Goal: Answer question/provide support: Answer question/provide support

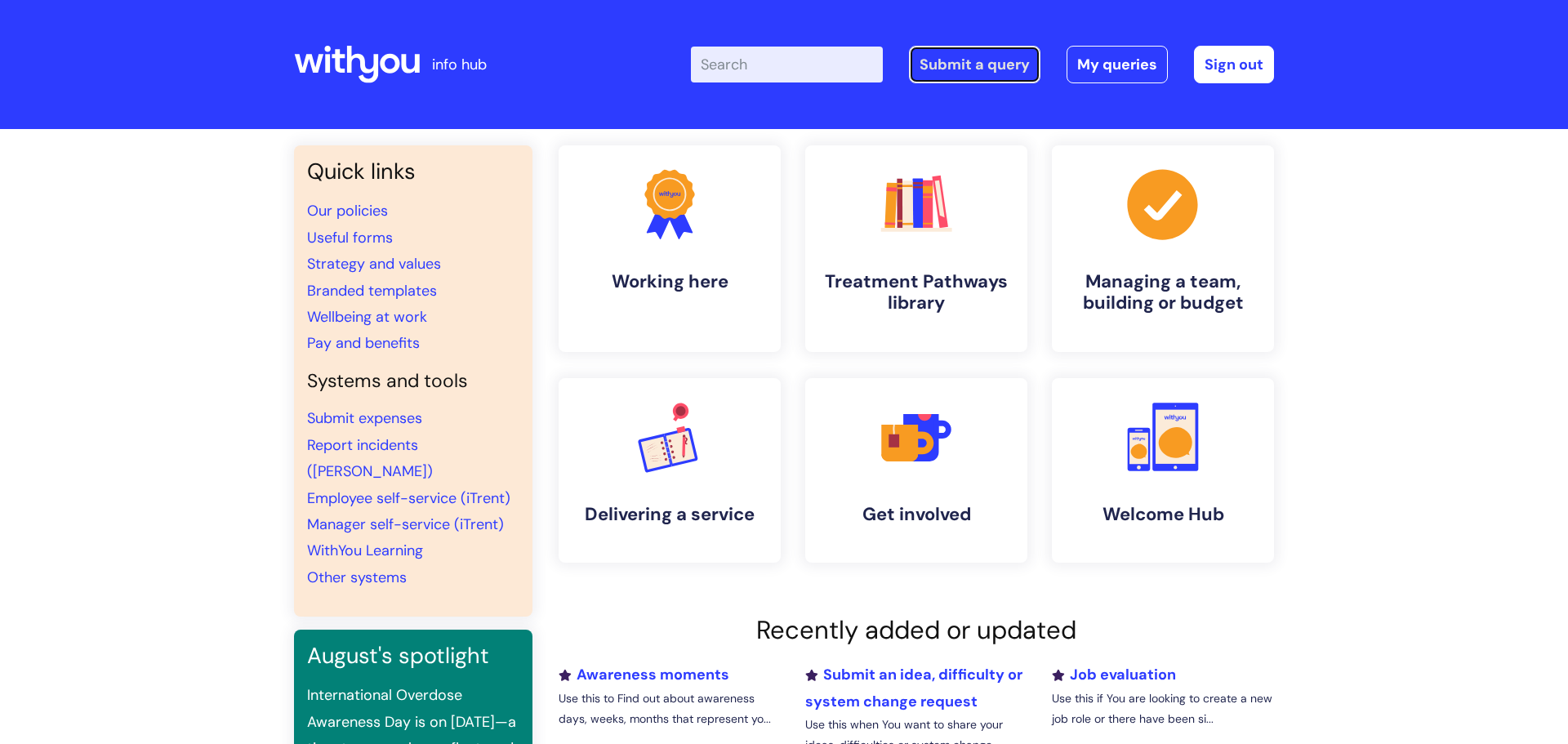
click at [984, 60] on link "Submit a query" at bounding box center [975, 64] width 131 height 37
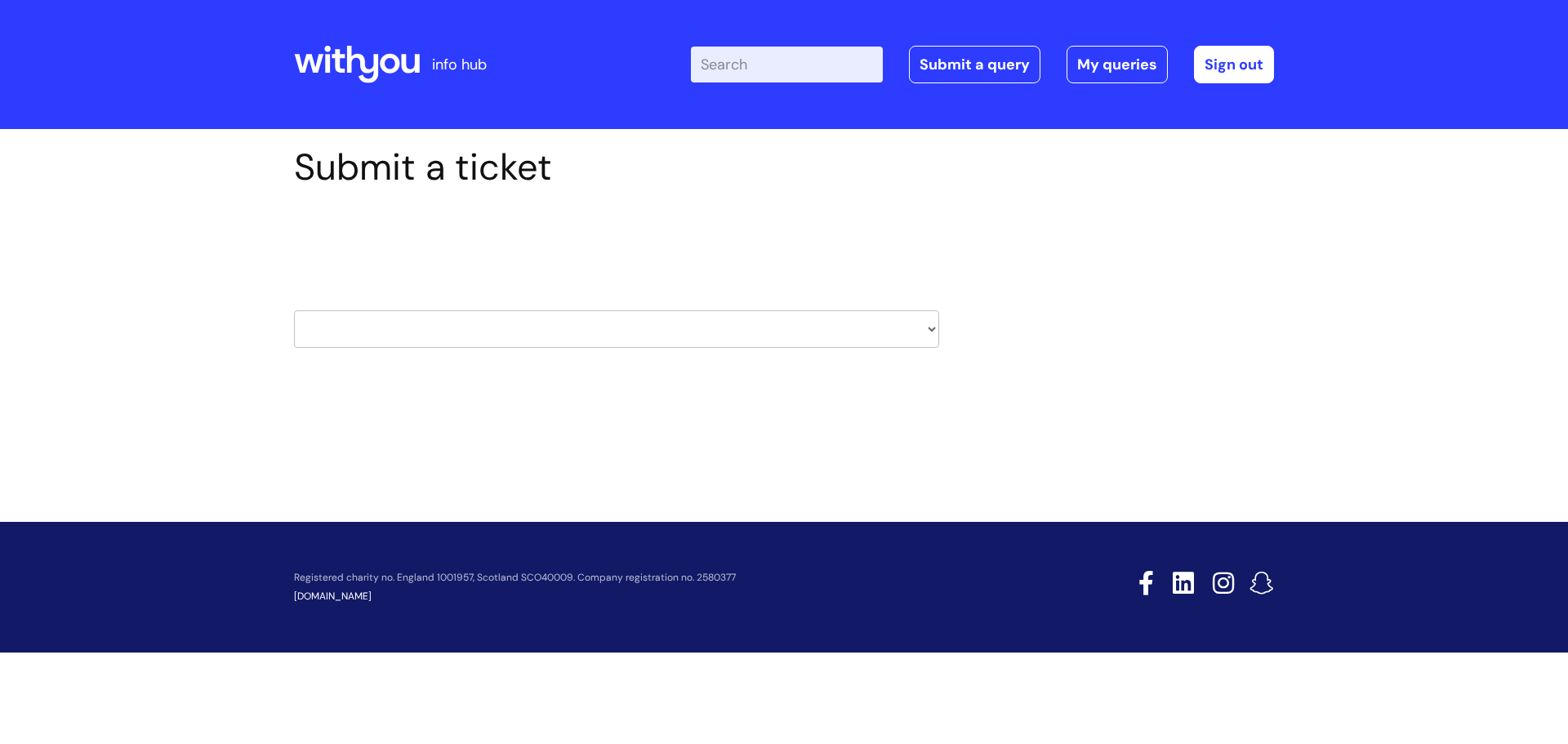
click at [1091, 88] on div "Enter your search term here... Search Submit a query My queries Welcome [PERSON…" at bounding box center [906, 64] width 737 height 97
click at [1098, 75] on link "My queries" at bounding box center [1117, 64] width 101 height 37
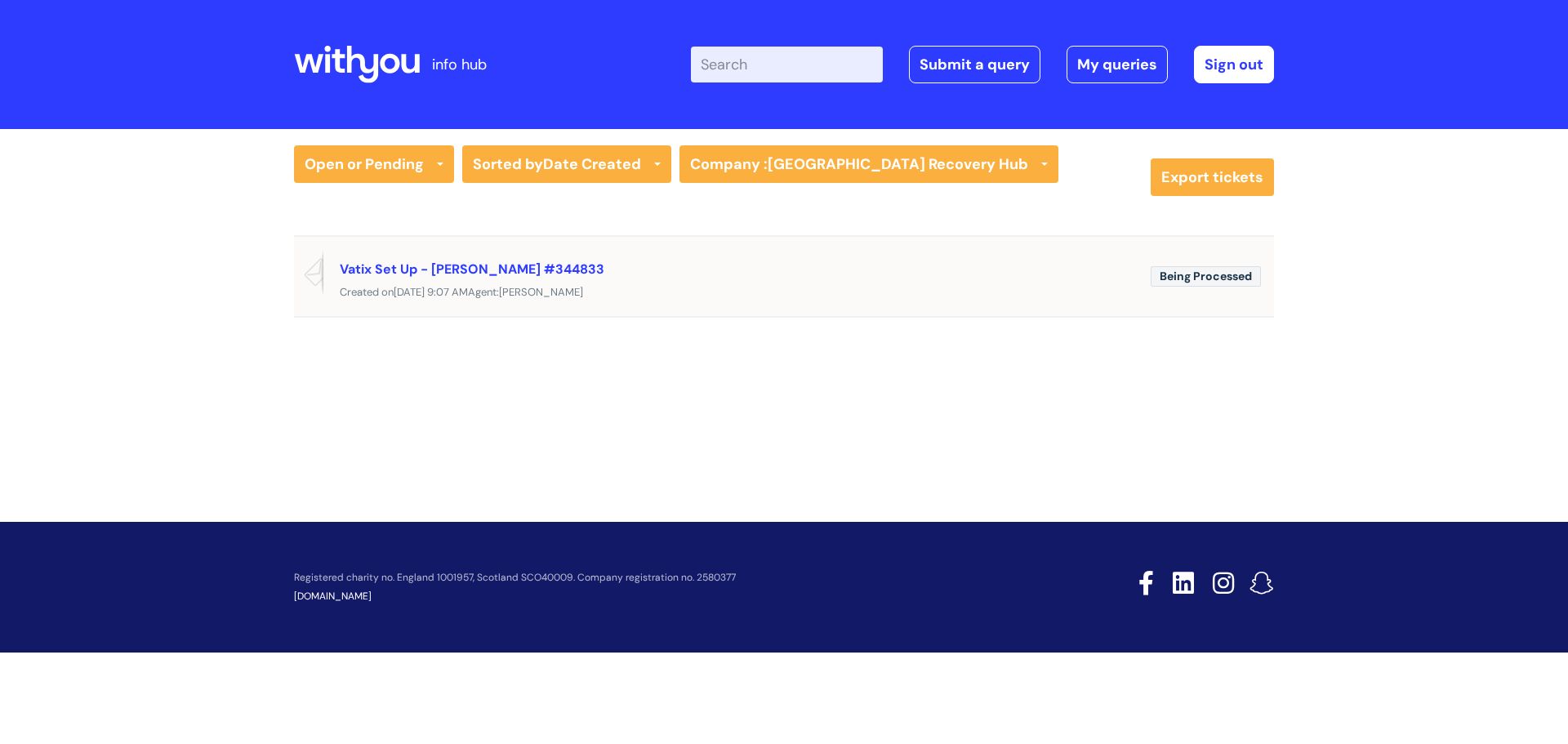
click at [737, 286] on div "Created on Tue, 26 Aug at 9:07 AM Agent: Annette McParland" at bounding box center [784, 292] width 980 height 20
click at [592, 267] on link "Vatix Set Up - Margaret McEwan #344833" at bounding box center [472, 269] width 265 height 17
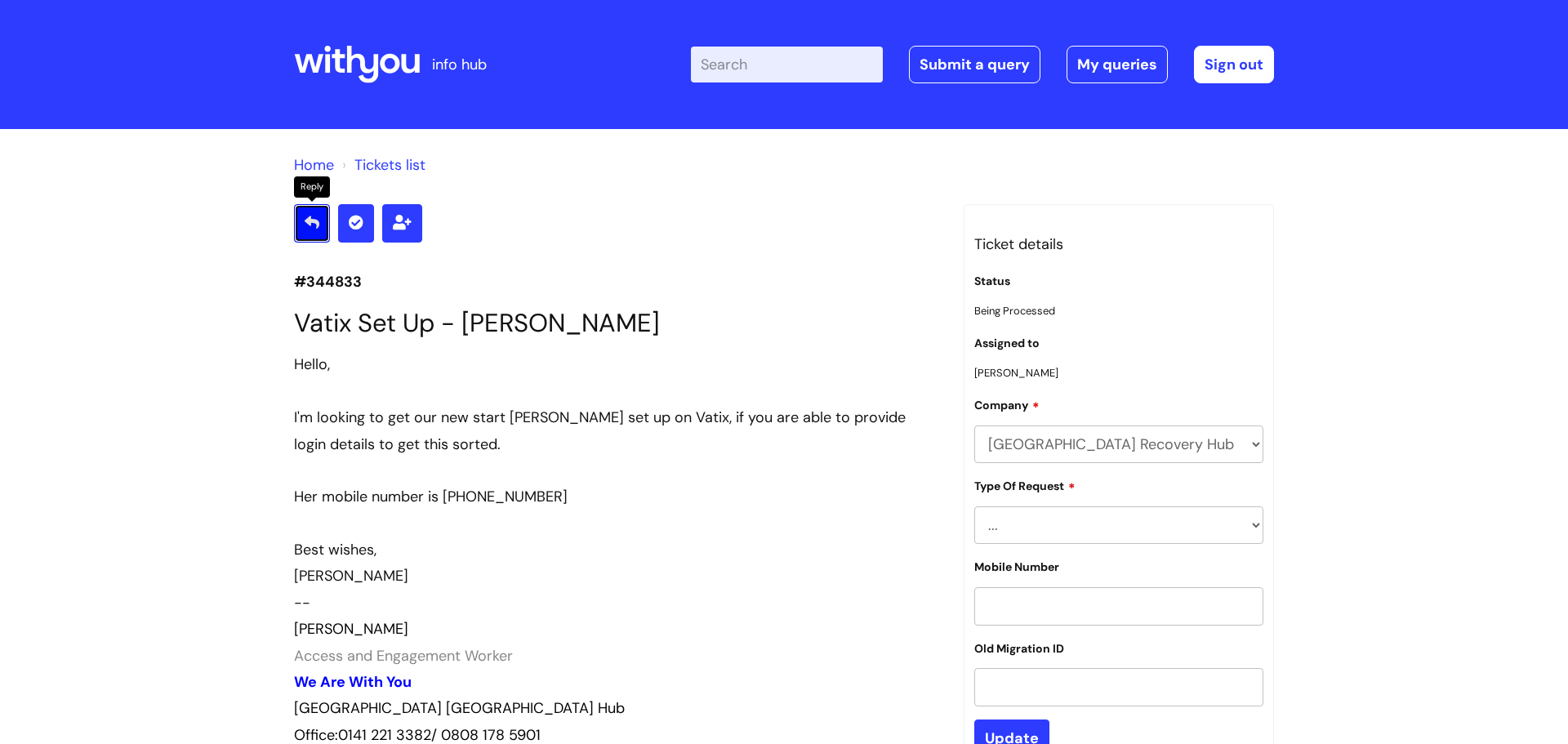
click at [307, 218] on icon at bounding box center [312, 222] width 15 height 15
